Goal: Find specific page/section: Find specific page/section

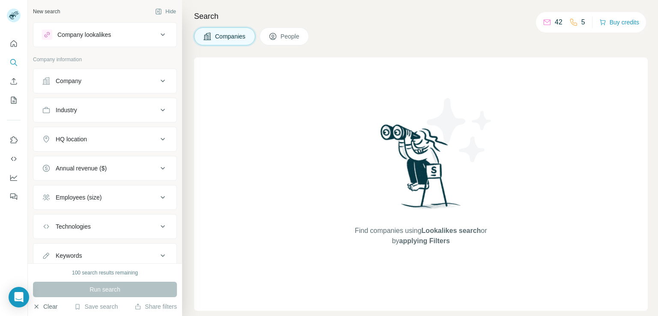
click at [44, 306] on button "Clear" at bounding box center [45, 306] width 24 height 9
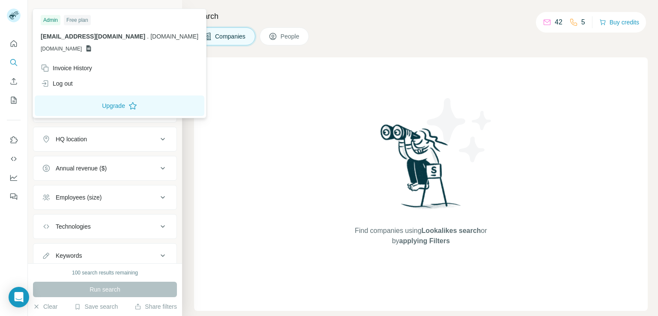
click at [14, 11] on rect at bounding box center [14, 16] width 14 height 14
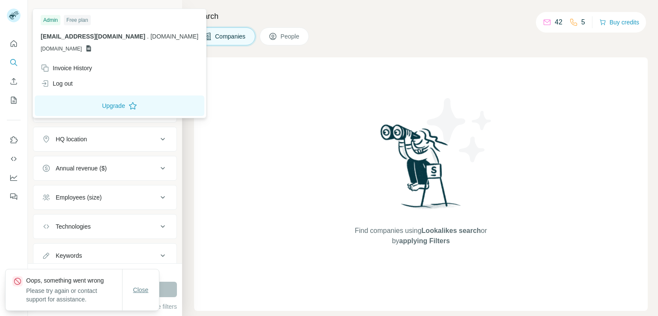
click at [145, 289] on span "Close" at bounding box center [140, 290] width 15 height 9
